Goal: Task Accomplishment & Management: Use online tool/utility

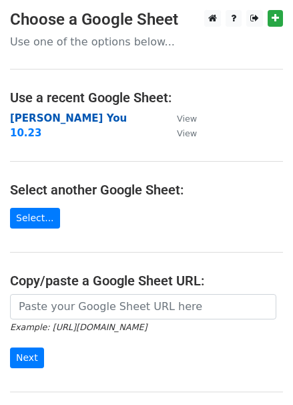
click at [25, 116] on strong "[PERSON_NAME] You" at bounding box center [68, 118] width 117 height 12
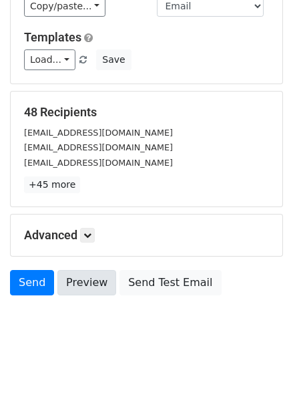
scroll to position [111, 0]
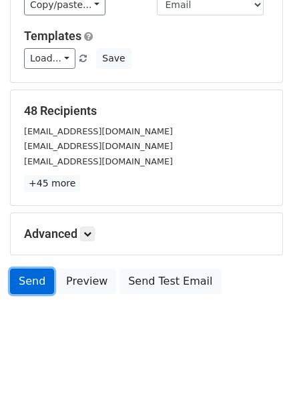
click at [27, 274] on link "Send" at bounding box center [32, 280] width 44 height 25
click at [27, 275] on link "Send" at bounding box center [32, 280] width 44 height 25
click at [22, 268] on link "Send" at bounding box center [32, 280] width 44 height 25
click at [31, 283] on link "Send" at bounding box center [32, 280] width 44 height 25
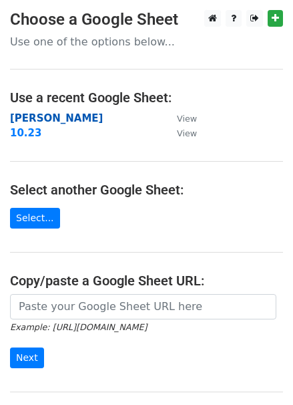
drag, startPoint x: 0, startPoint y: 0, endPoint x: 15, endPoint y: 115, distance: 116.5
click at [15, 115] on strong "[PERSON_NAME]" at bounding box center [56, 118] width 93 height 12
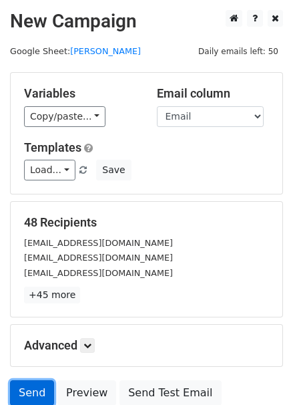
click at [23, 383] on link "Send" at bounding box center [32, 392] width 44 height 25
